Goal: Information Seeking & Learning: Learn about a topic

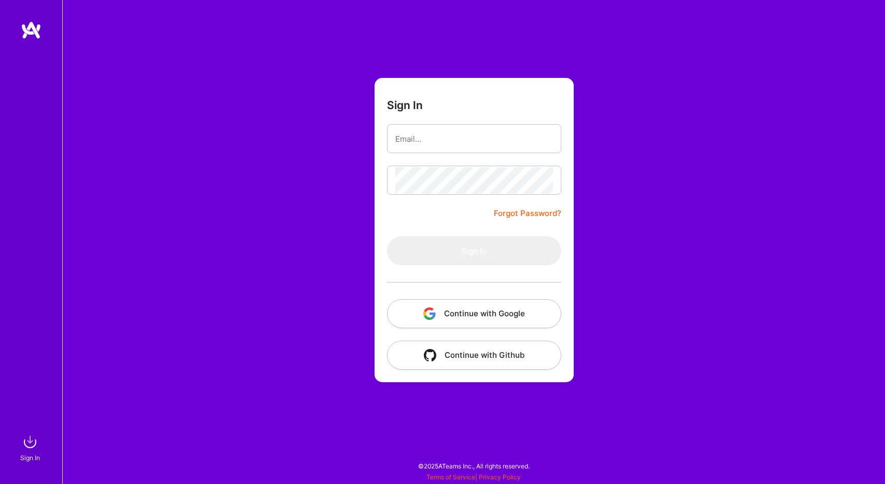
click at [478, 310] on button "Continue with Google" at bounding box center [474, 313] width 174 height 29
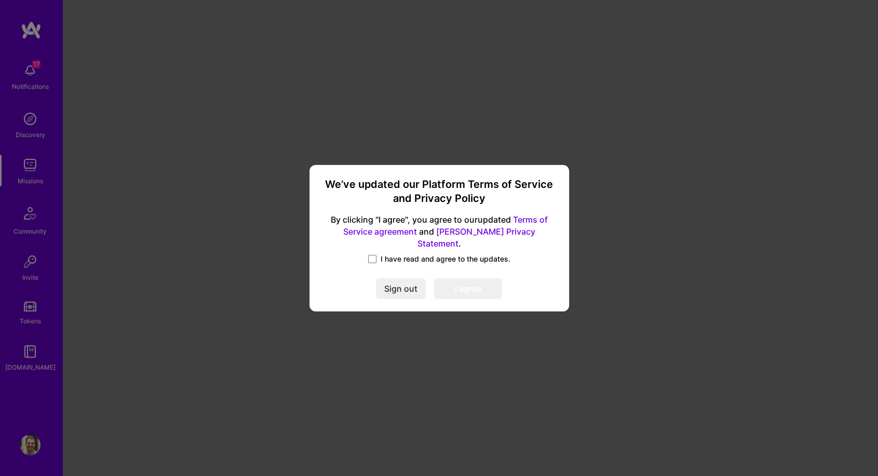
click at [390, 254] on span "I have read and agree to the updates." at bounding box center [445, 259] width 130 height 10
click at [0, 0] on input "I have read and agree to the updates." at bounding box center [0, 0] width 0 height 0
click at [481, 288] on button "I agree" at bounding box center [468, 288] width 68 height 21
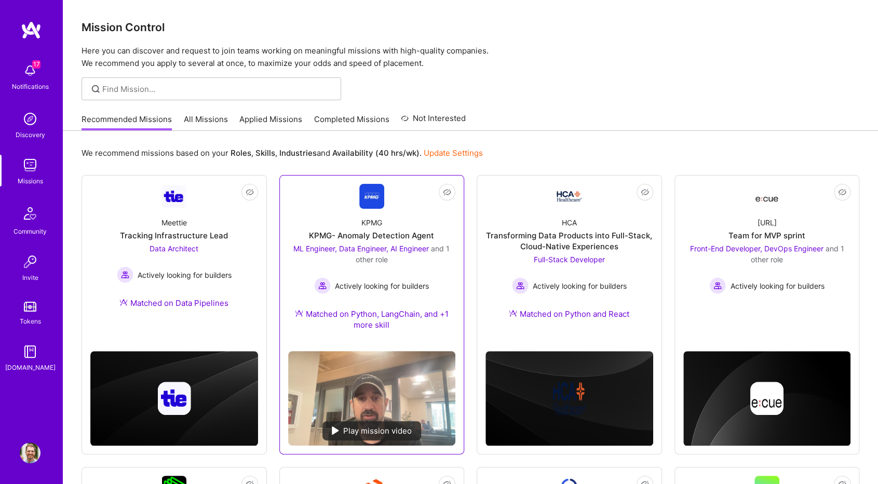
click at [447, 311] on div "Matched on Python, LangChain, and +1 more skill" at bounding box center [372, 319] width 168 height 22
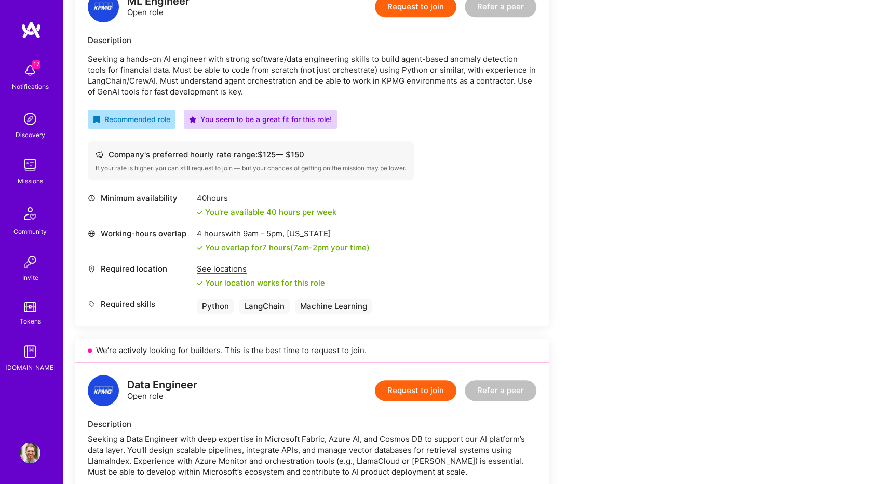
scroll to position [259, 0]
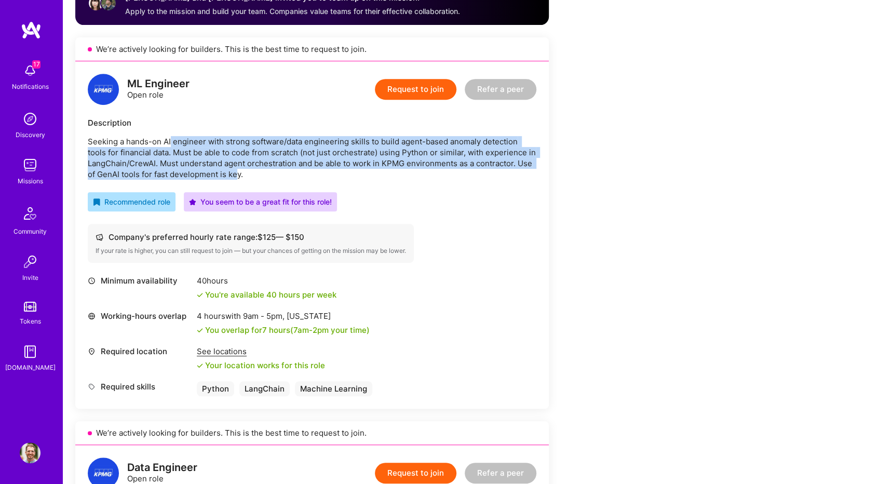
drag, startPoint x: 211, startPoint y: 142, endPoint x: 252, endPoint y: 177, distance: 54.5
click at [252, 177] on p "Seeking a hands-on AI engineer with strong software/data engineering skills to …" at bounding box center [312, 158] width 448 height 44
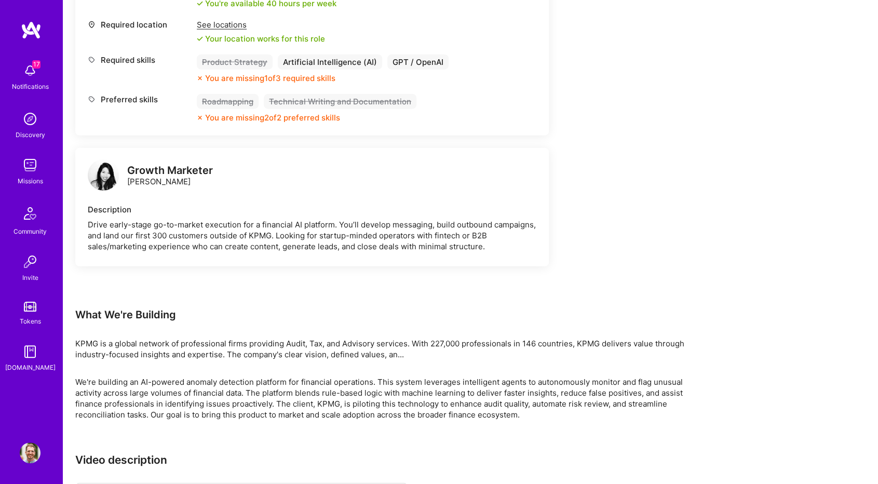
scroll to position [1661, 0]
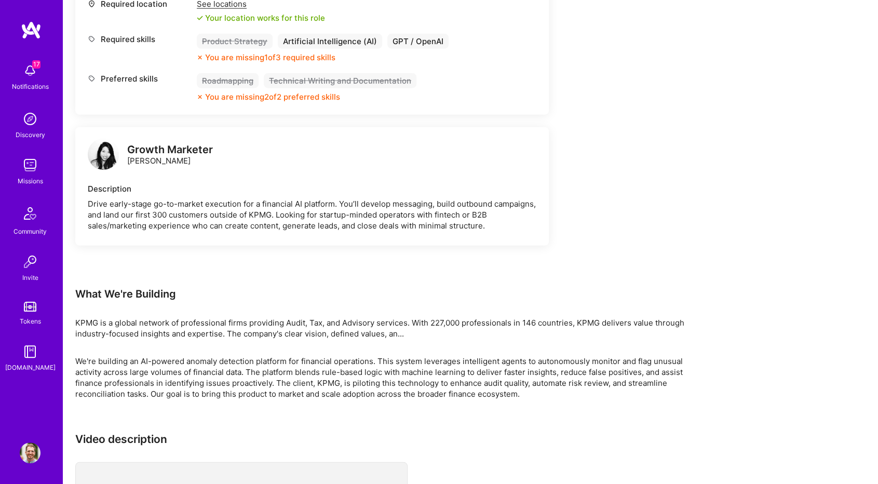
click at [19, 76] on div "17 Notifications" at bounding box center [30, 76] width 64 height 36
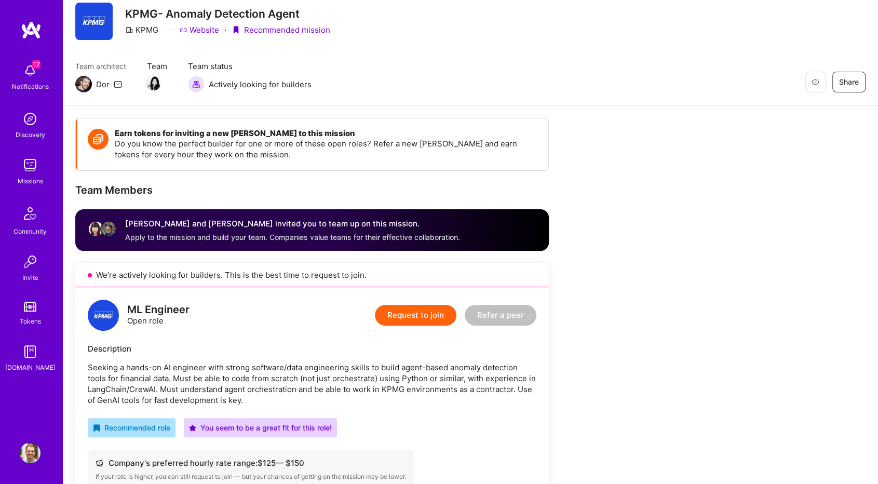
scroll to position [8, 0]
